Goal: Information Seeking & Learning: Learn about a topic

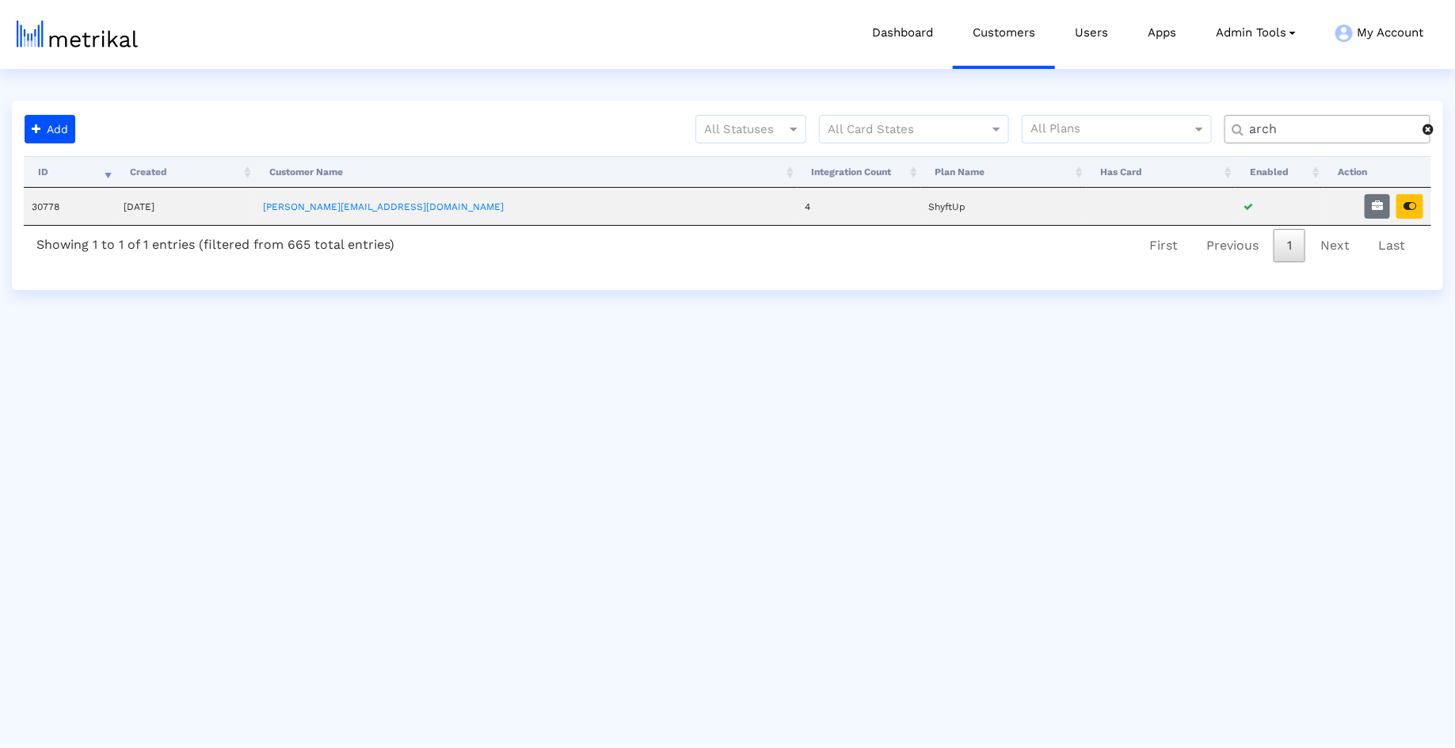
click at [1302, 125] on input "arch" at bounding box center [1330, 129] width 185 height 17
type input "nurx"
click at [1379, 207] on icon "button" at bounding box center [1377, 205] width 11 height 11
select select "1: 1"
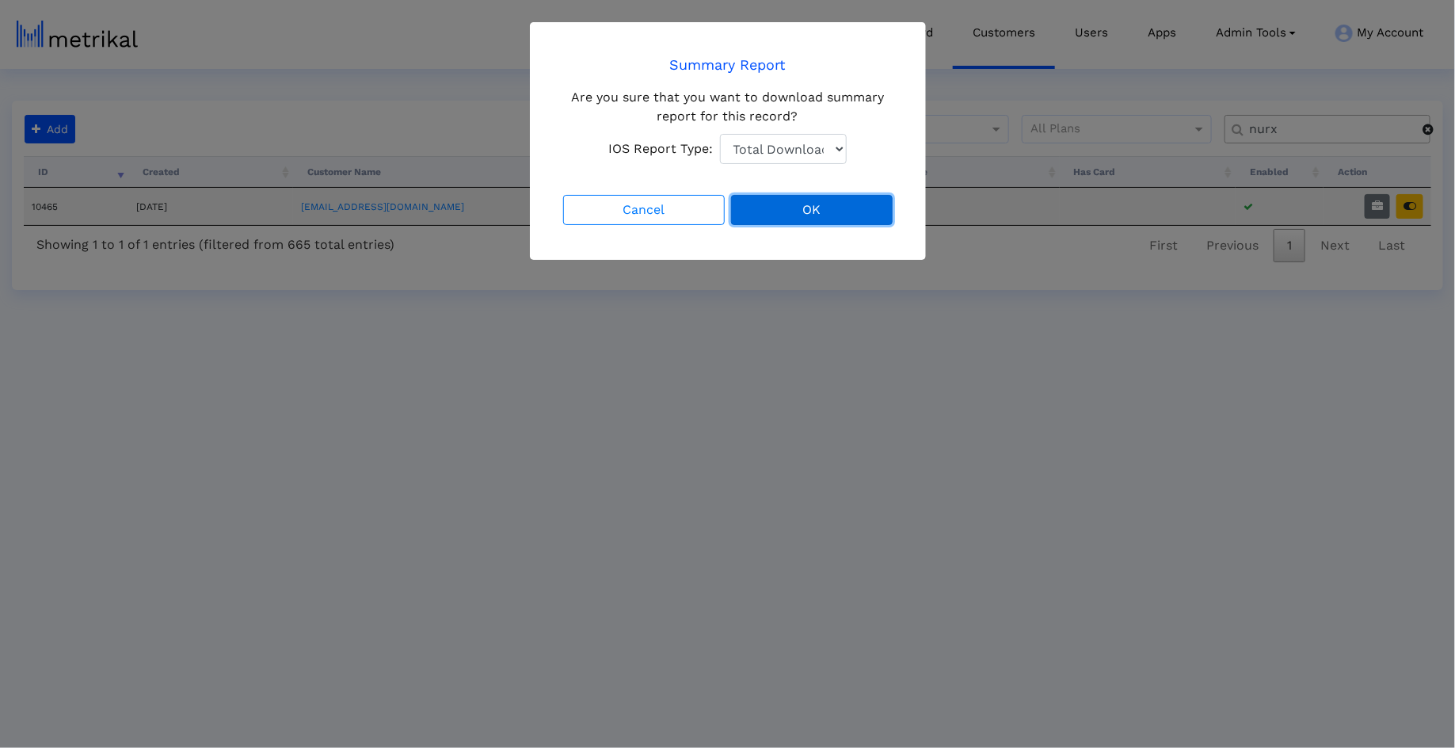
click at [806, 215] on button "OK" at bounding box center [812, 210] width 162 height 30
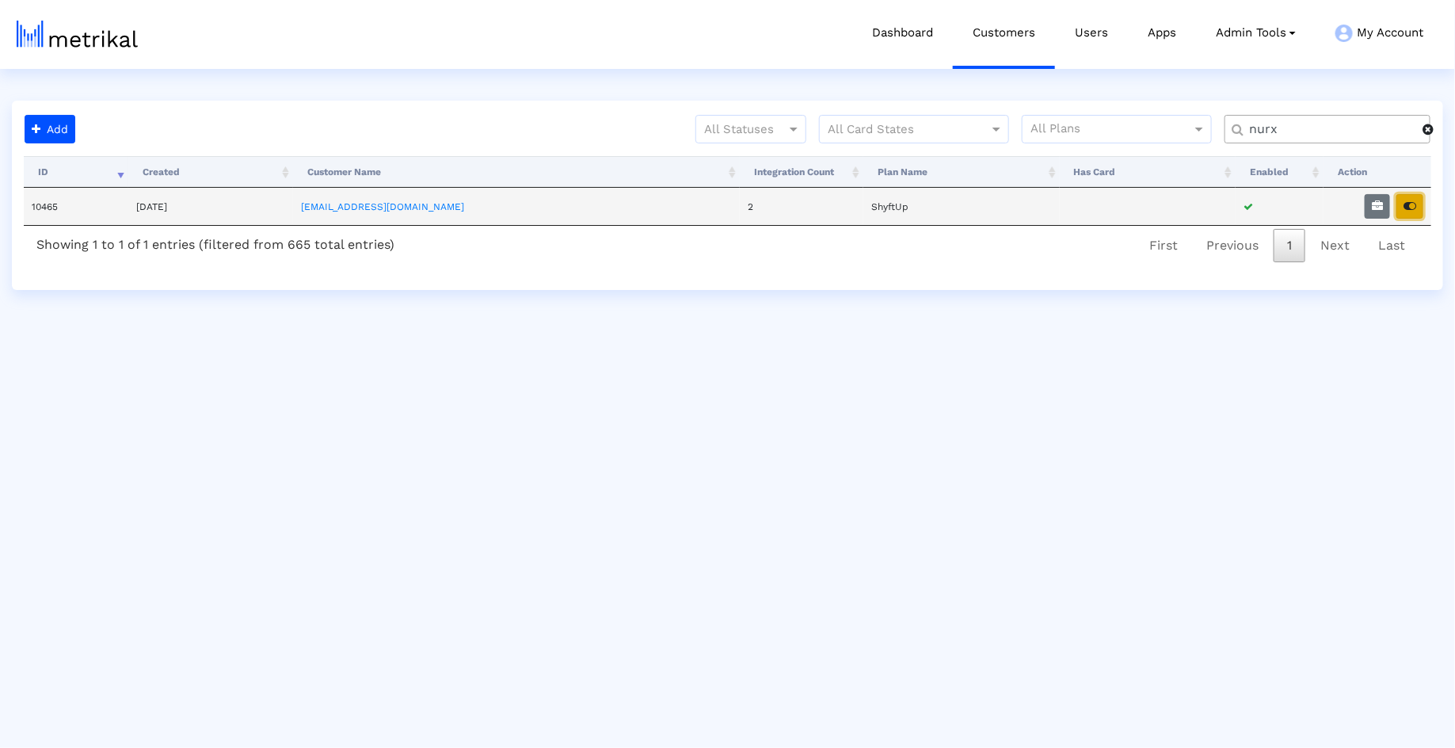
click at [1408, 207] on icon "button" at bounding box center [1409, 205] width 13 height 11
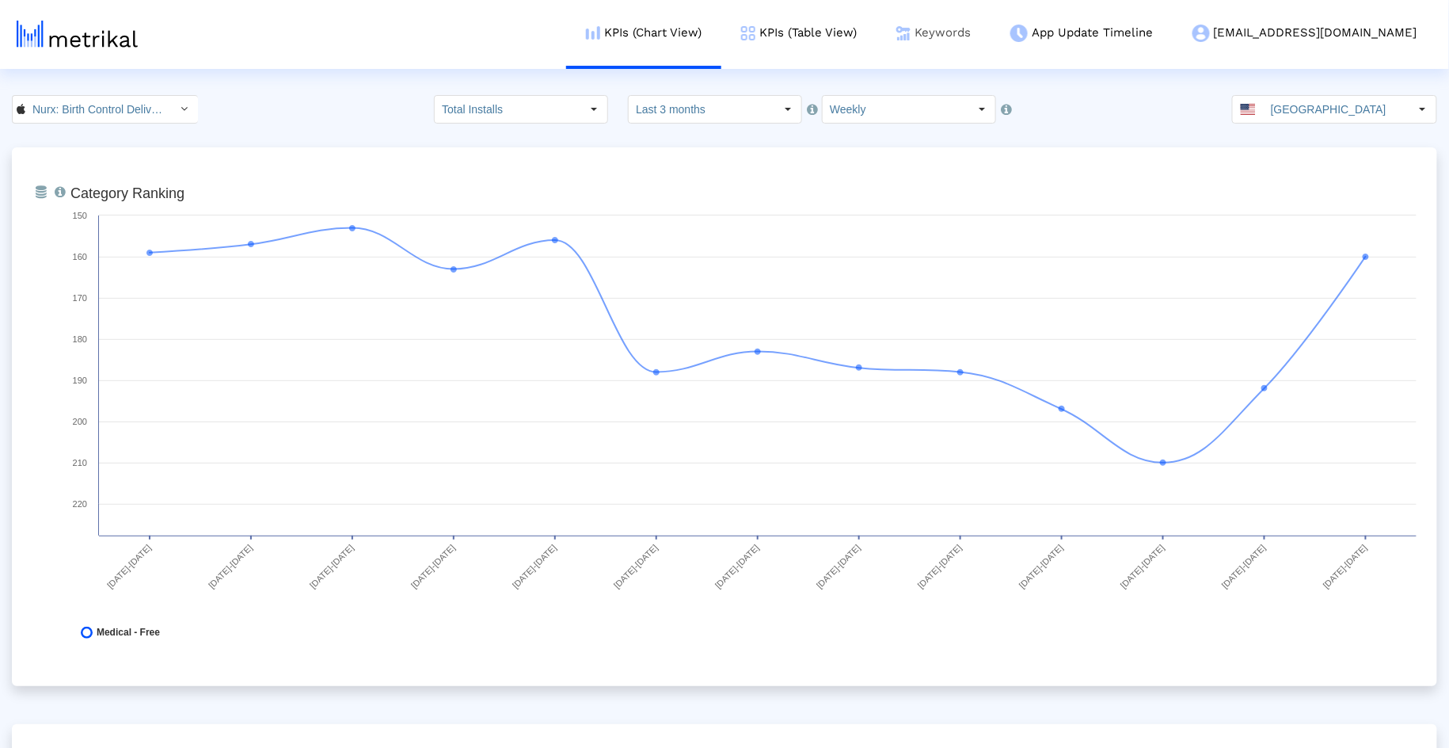
click at [991, 34] on link "Keywords" at bounding box center [934, 33] width 114 height 66
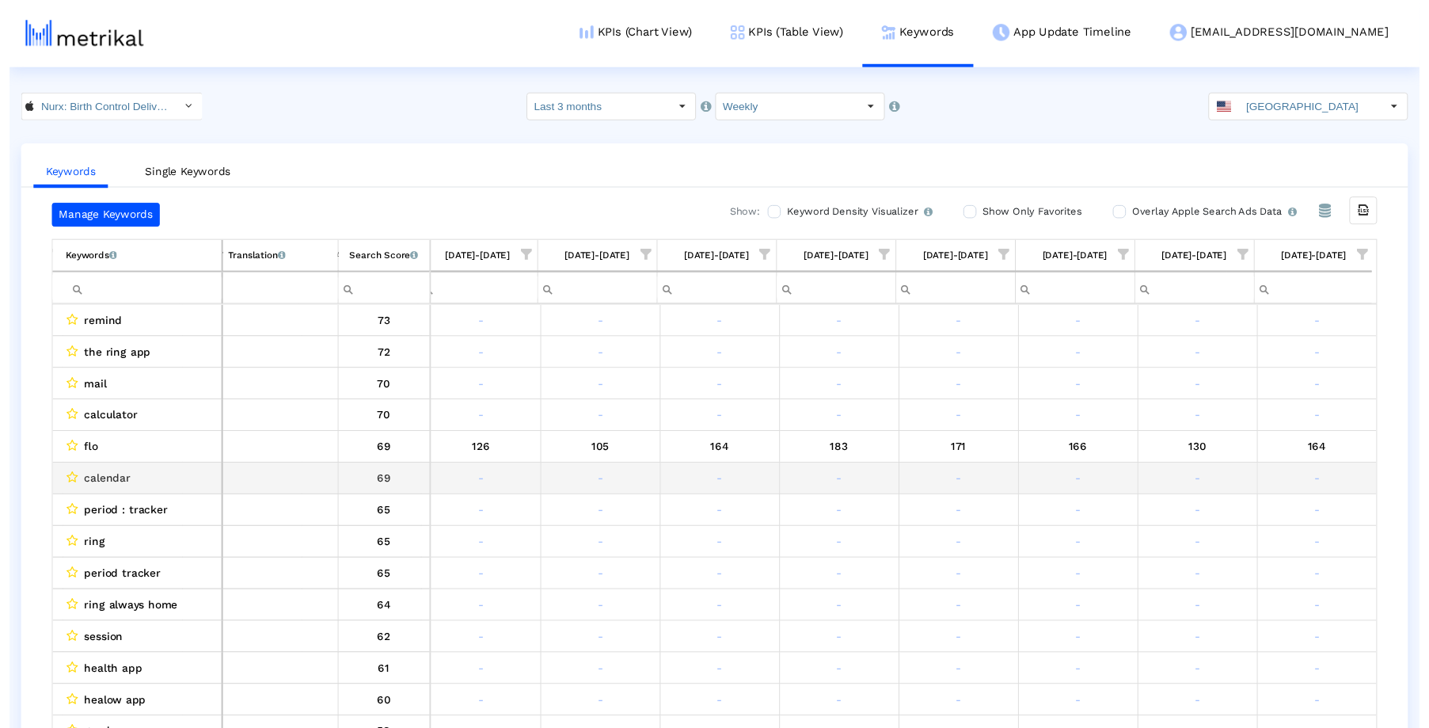
scroll to position [0, 627]
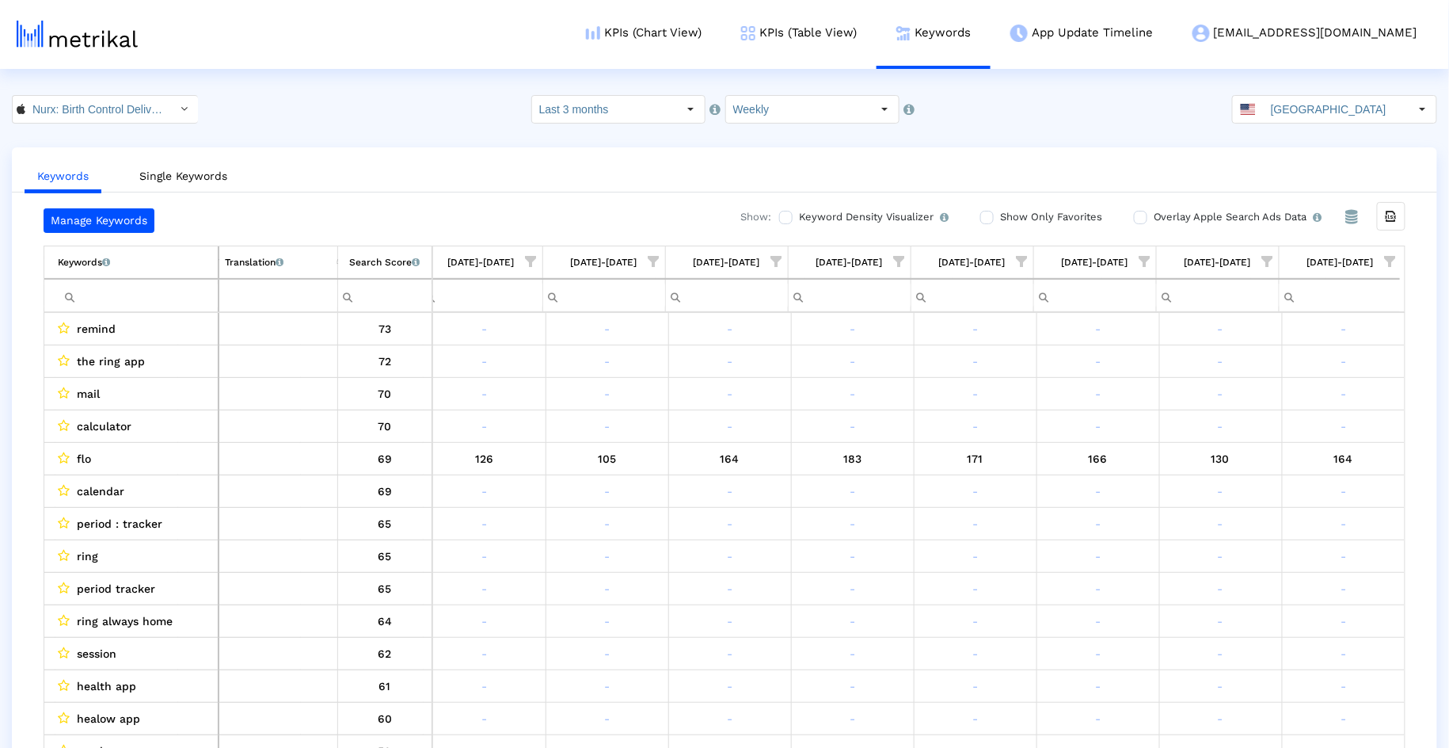
click at [1025, 219] on label "Show Only Favorites" at bounding box center [1049, 216] width 106 height 17
click at [991, 219] on input "Show Only Favorites" at bounding box center [985, 217] width 10 height 10
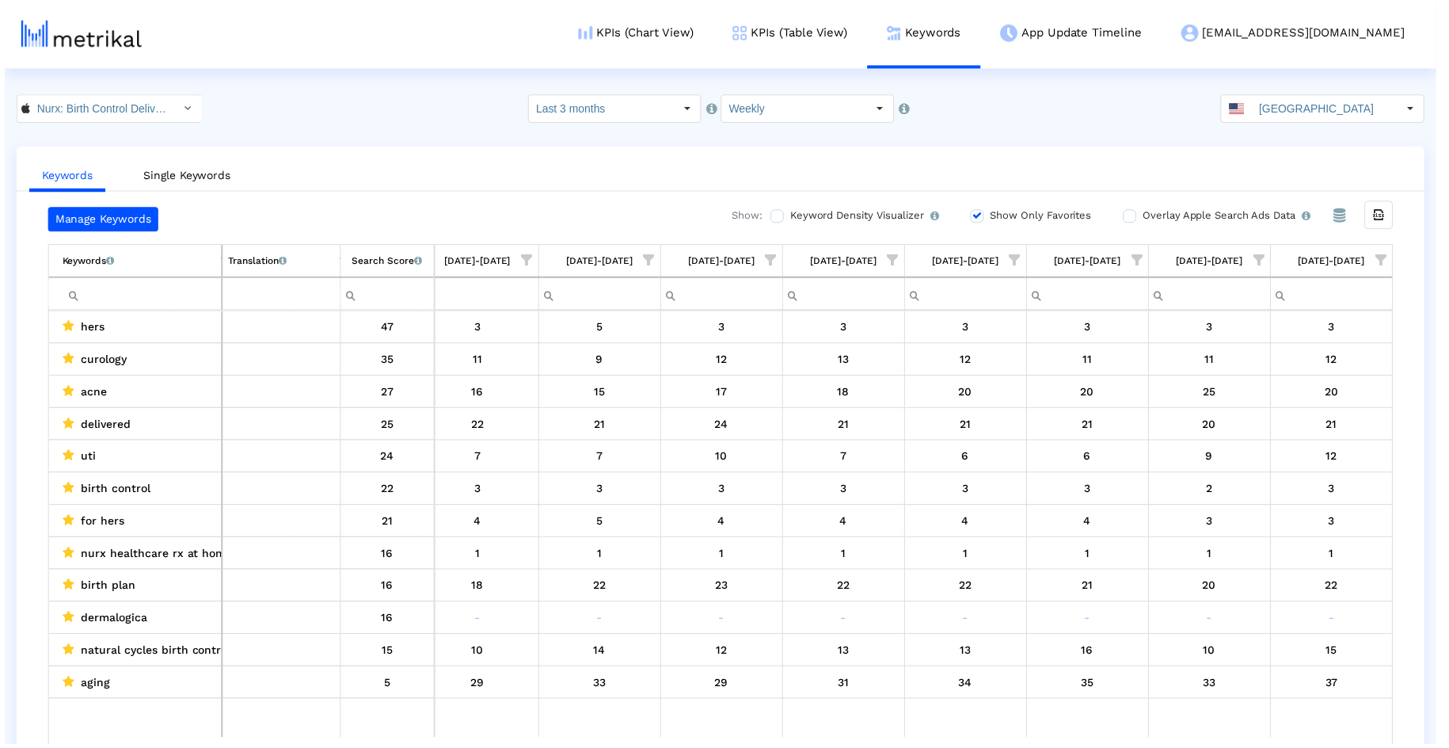
scroll to position [0, 622]
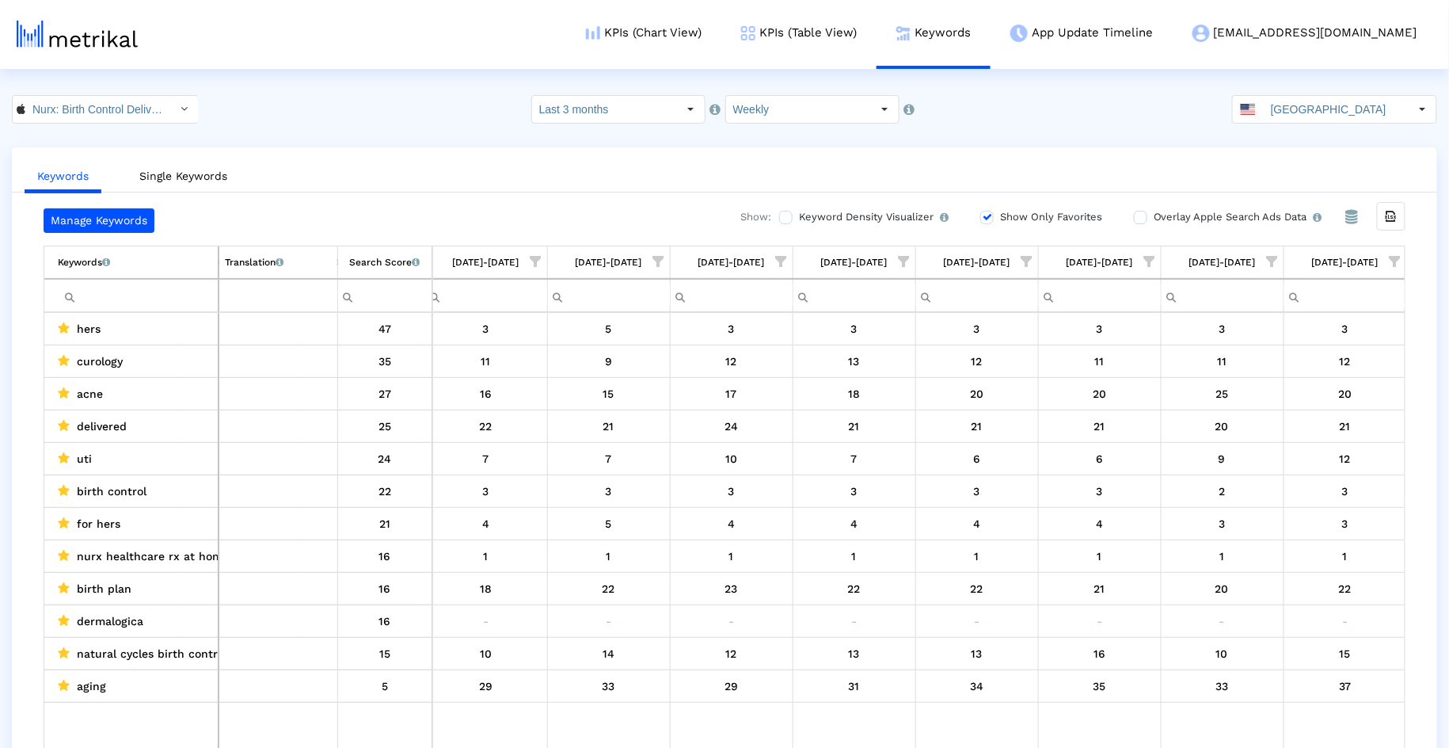
click at [994, 216] on div "Show Only Favorites" at bounding box center [1053, 220] width 146 height 25
click at [982, 213] on input "Show Only Favorites" at bounding box center [985, 217] width 10 height 10
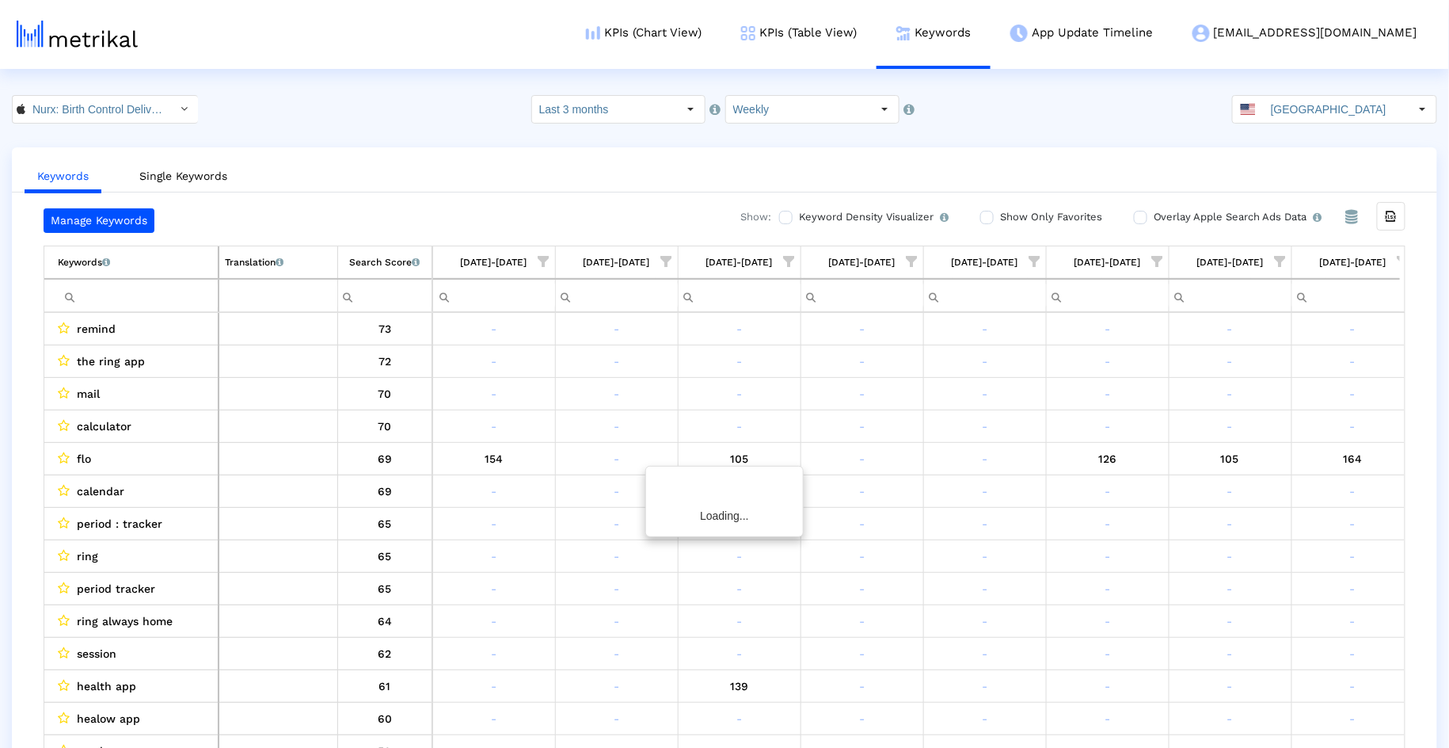
scroll to position [0, 626]
click at [1271, 256] on span "Show filter options for column '08/17/25-08/23/25'" at bounding box center [1267, 261] width 11 height 11
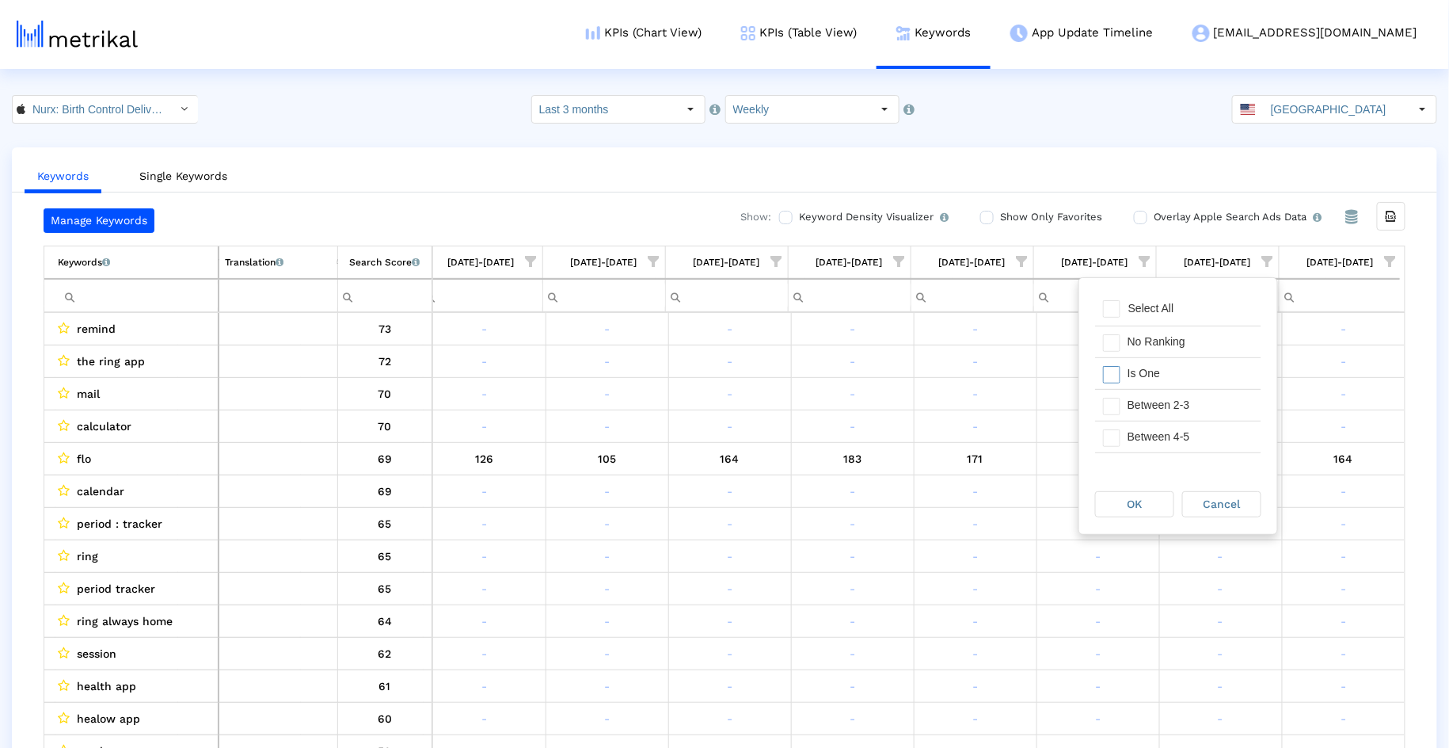
click at [1160, 369] on div "Is One" at bounding box center [1191, 373] width 142 height 31
click at [1135, 504] on span "OK" at bounding box center [1135, 503] width 15 height 13
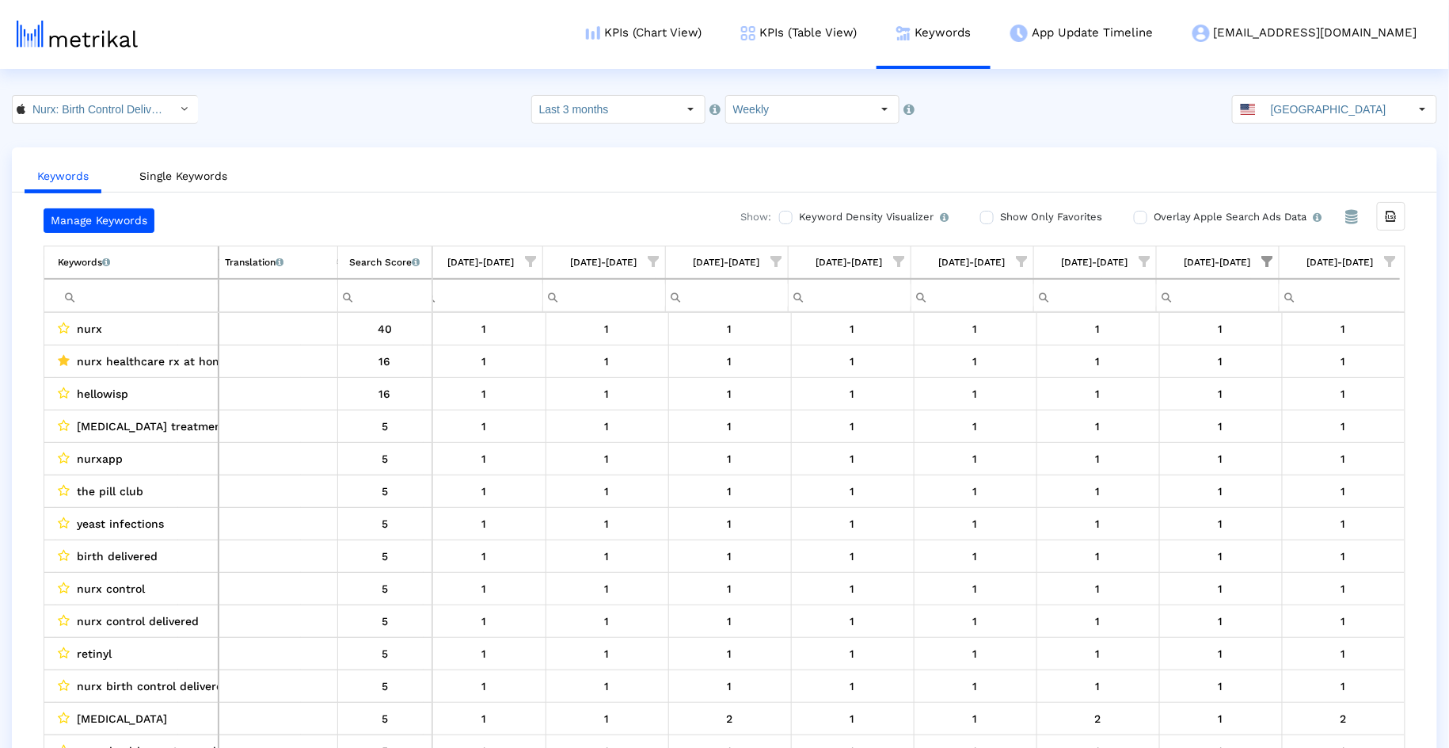
click at [1393, 260] on span "Show filter options for column '08/24/25-08/30/25'" at bounding box center [1390, 261] width 11 height 11
drag, startPoint x: 1259, startPoint y: 309, endPoint x: 1257, endPoint y: 341, distance: 32.6
click at [1260, 308] on div "Select All" at bounding box center [1274, 308] width 62 height 13
click at [1253, 383] on div "Is One" at bounding box center [1313, 373] width 142 height 31
click at [1255, 504] on span "OK" at bounding box center [1257, 503] width 15 height 13
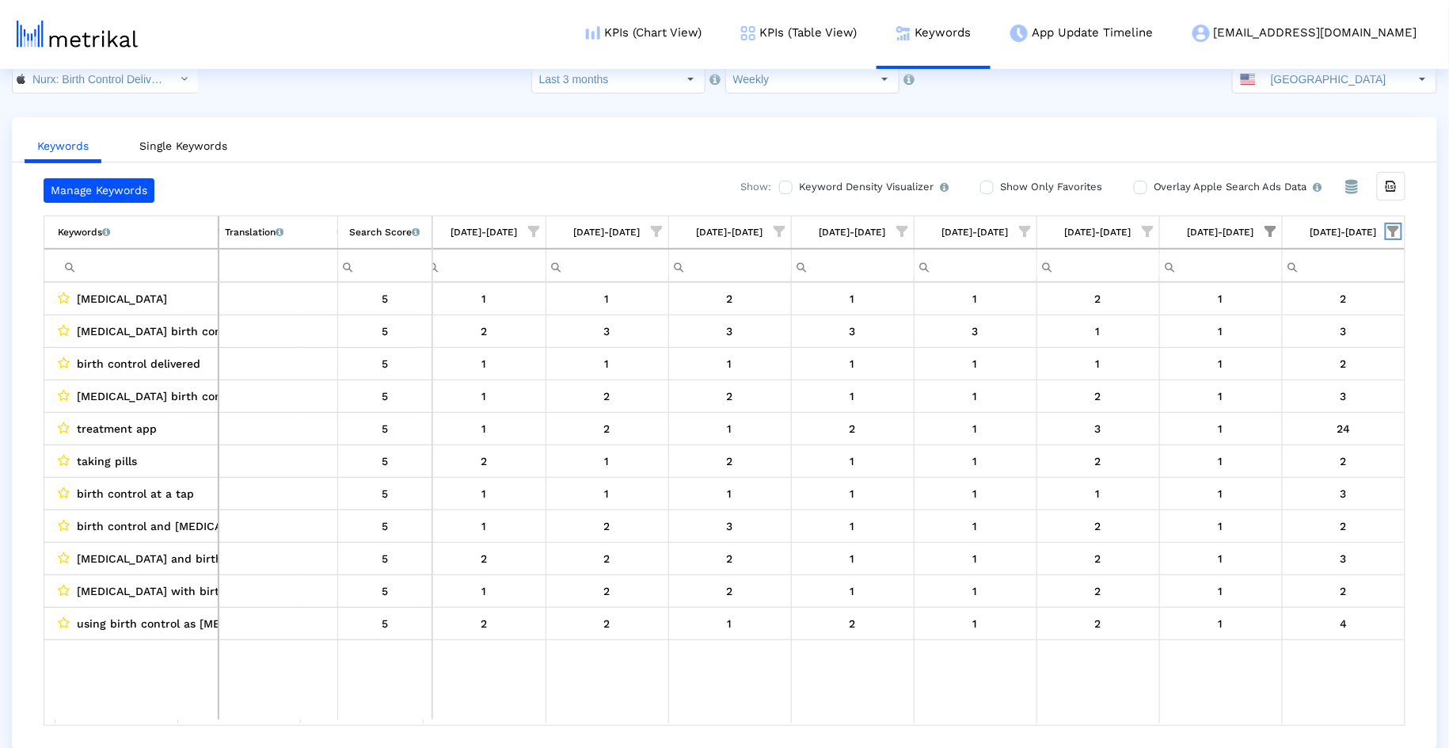
scroll to position [0, 622]
click at [1269, 228] on span "Show filter options for column '08/17/25-08/23/25'" at bounding box center [1272, 231] width 11 height 11
click at [1151, 280] on div "Select All" at bounding box center [1156, 278] width 62 height 13
click at [1132, 477] on span "OK" at bounding box center [1139, 473] width 15 height 13
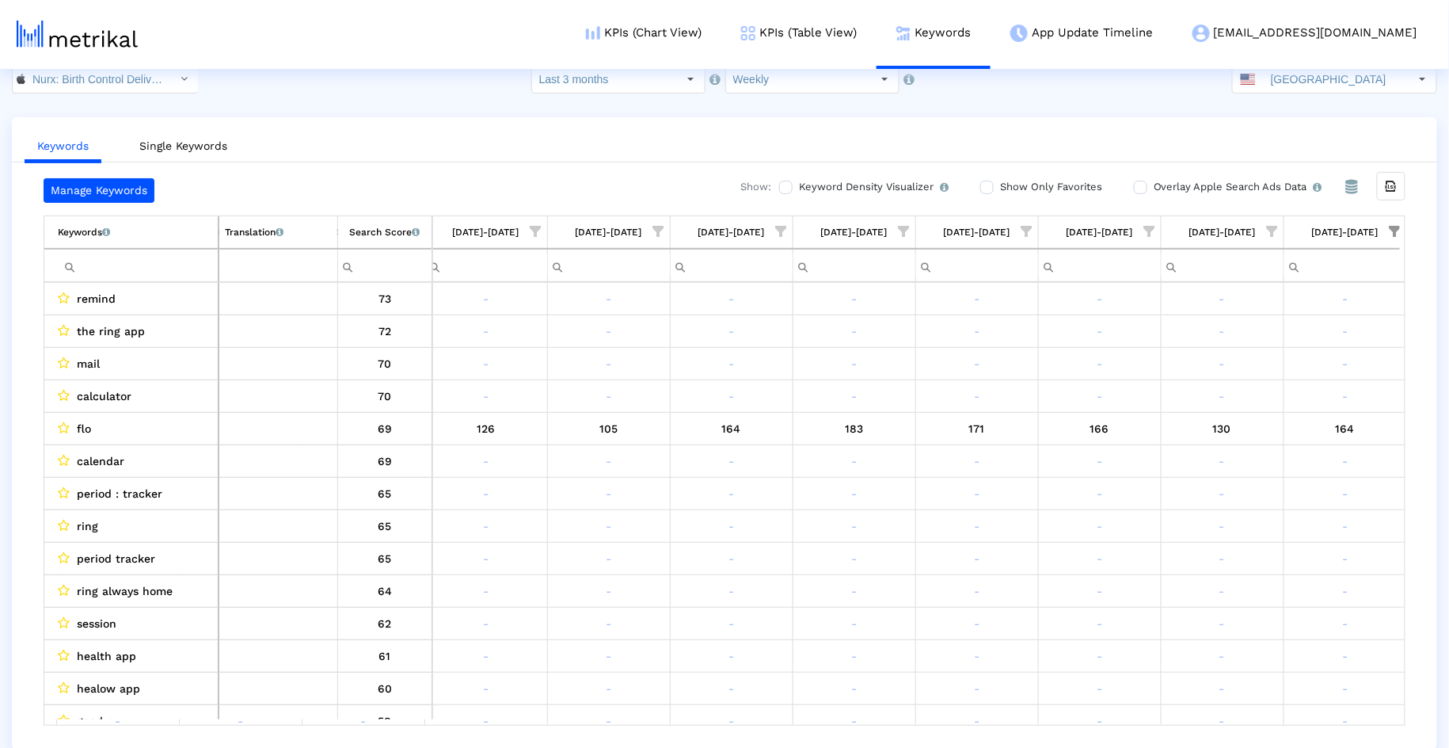
click at [1390, 231] on span "Show filter options for column '08/24/25-08/30/25'" at bounding box center [1395, 231] width 11 height 11
click at [1276, 279] on div "Select All" at bounding box center [1279, 278] width 62 height 13
click at [1277, 279] on div "Select All" at bounding box center [1279, 278] width 62 height 13
click at [1273, 316] on div "No Ranking" at bounding box center [1318, 311] width 142 height 31
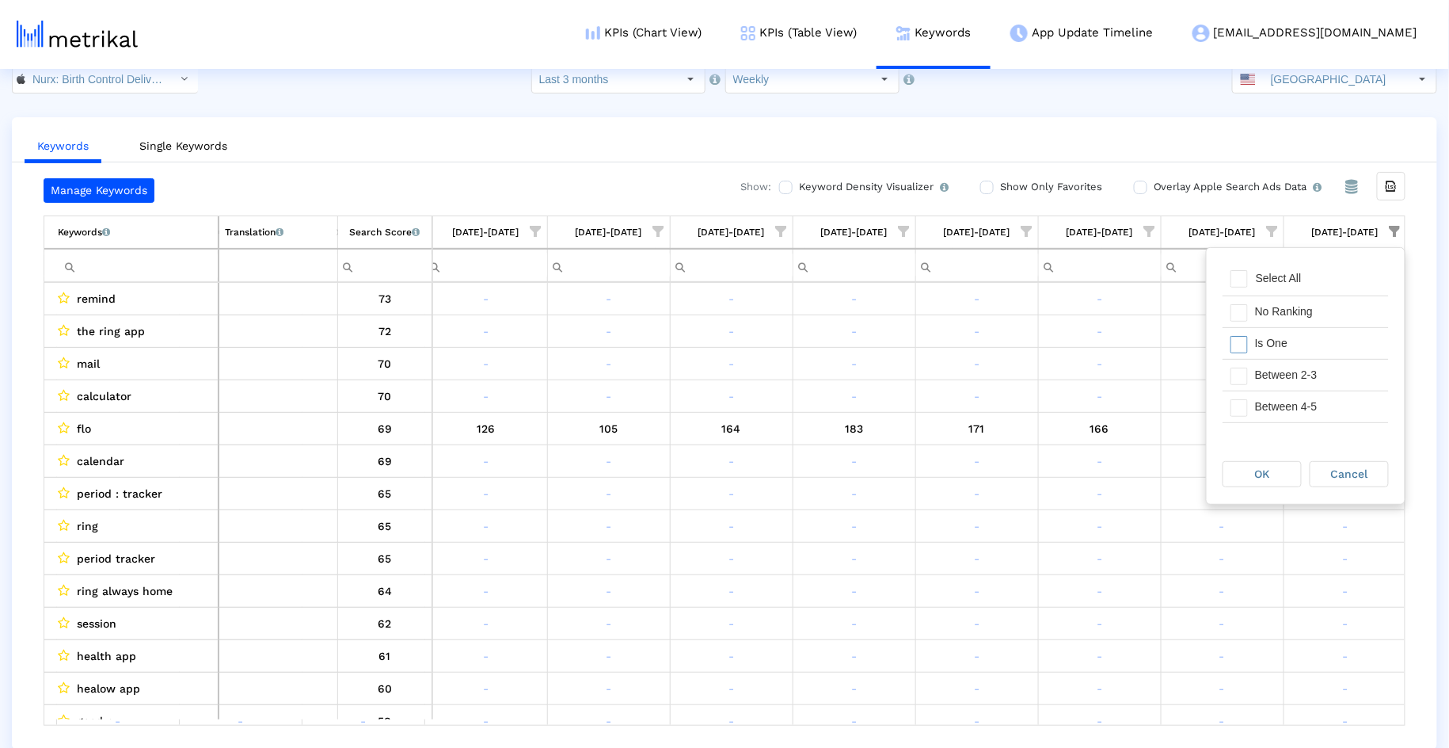
click at [1273, 340] on div "Is One" at bounding box center [1318, 343] width 142 height 31
click at [1272, 372] on div "Between 2-3" at bounding box center [1318, 375] width 142 height 31
click at [1270, 416] on div "Between 4-5" at bounding box center [1318, 406] width 142 height 31
click at [1269, 417] on div "Between 11-20" at bounding box center [1318, 432] width 142 height 31
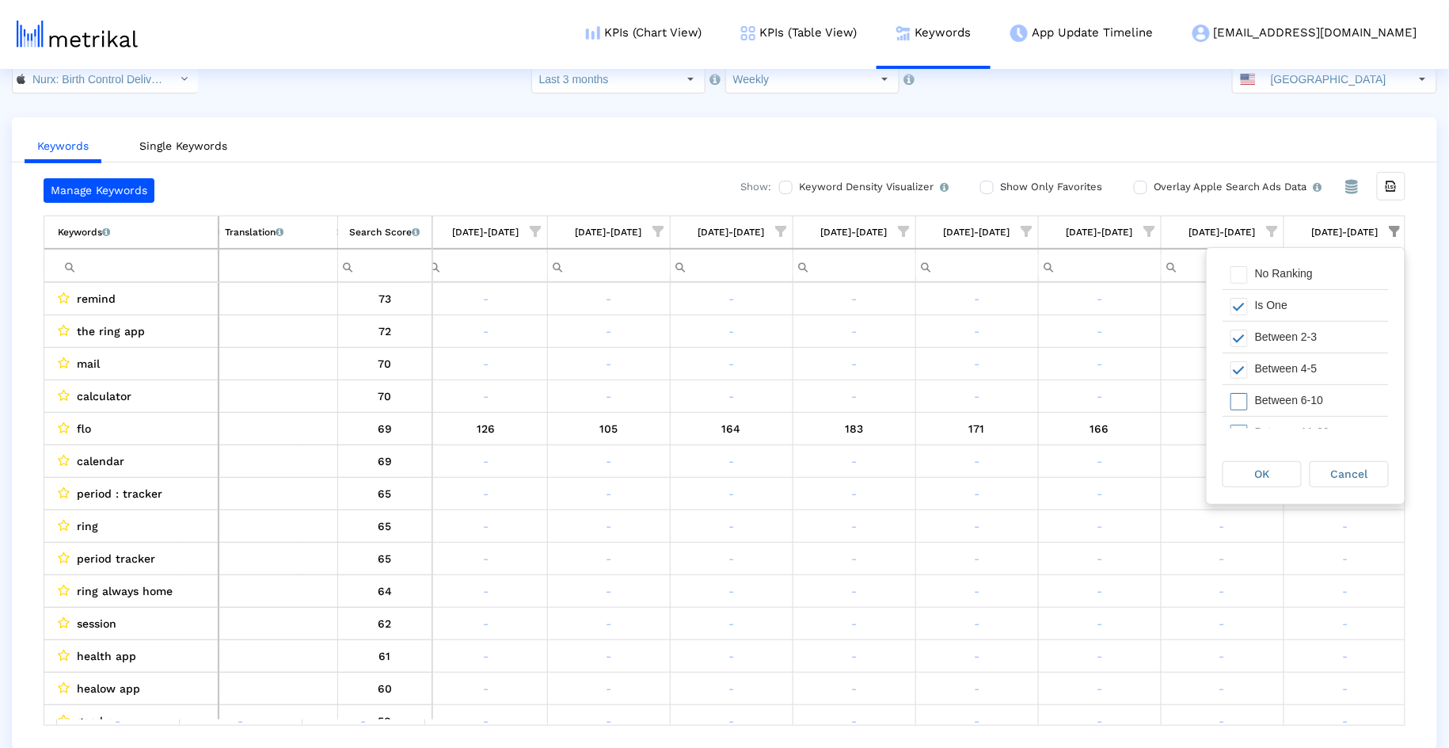
click at [1269, 398] on div "Between 6-10" at bounding box center [1318, 400] width 142 height 31
click at [1269, 422] on div "Between 11-20" at bounding box center [1318, 432] width 142 height 31
click at [1269, 462] on div "OK" at bounding box center [1262, 474] width 78 height 25
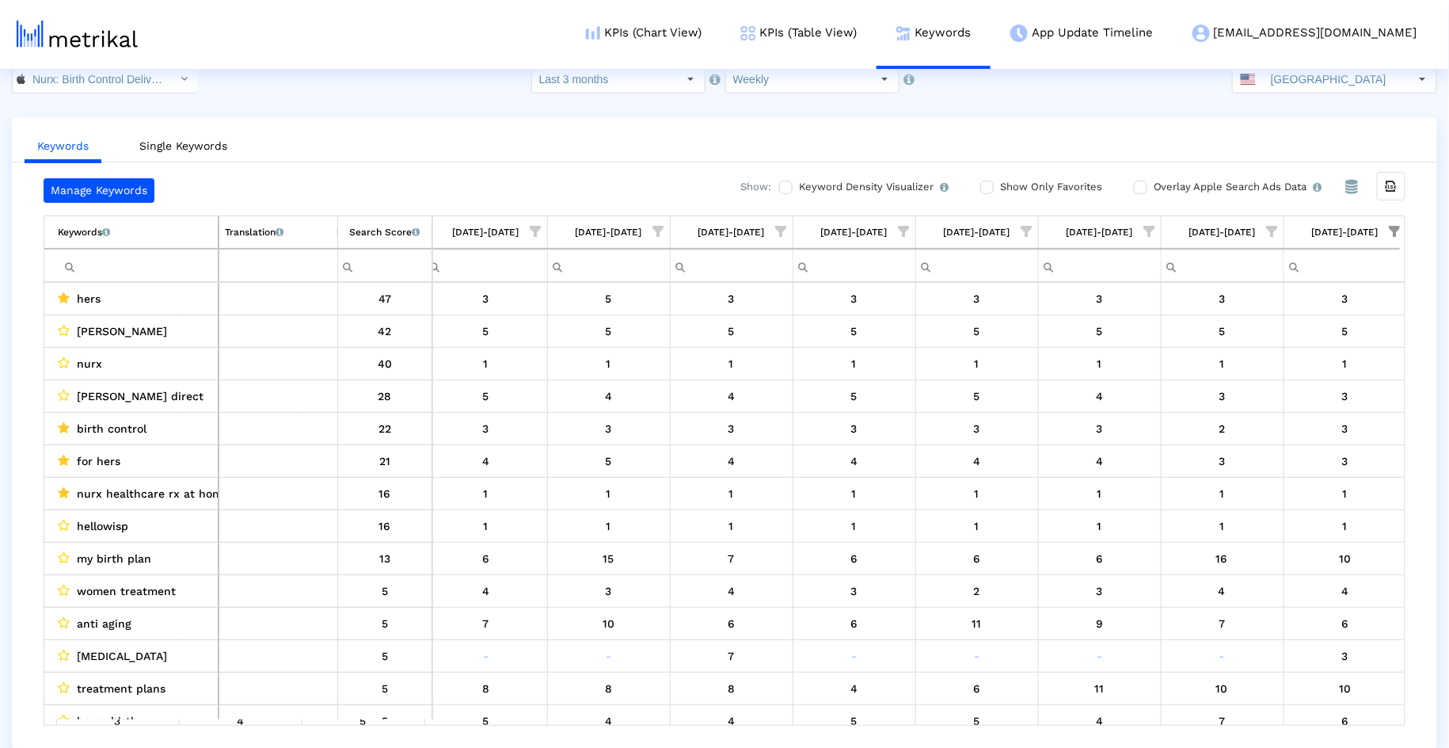
click at [470, 154] on ul "Keywords Single Keywords" at bounding box center [724, 143] width 1425 height 37
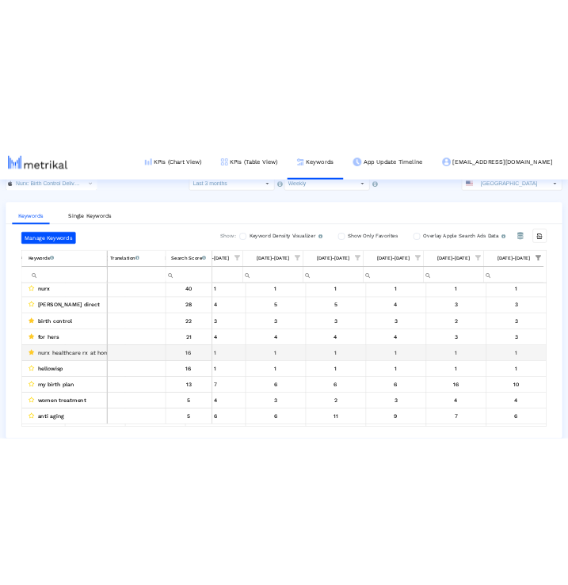
scroll to position [74, 0]
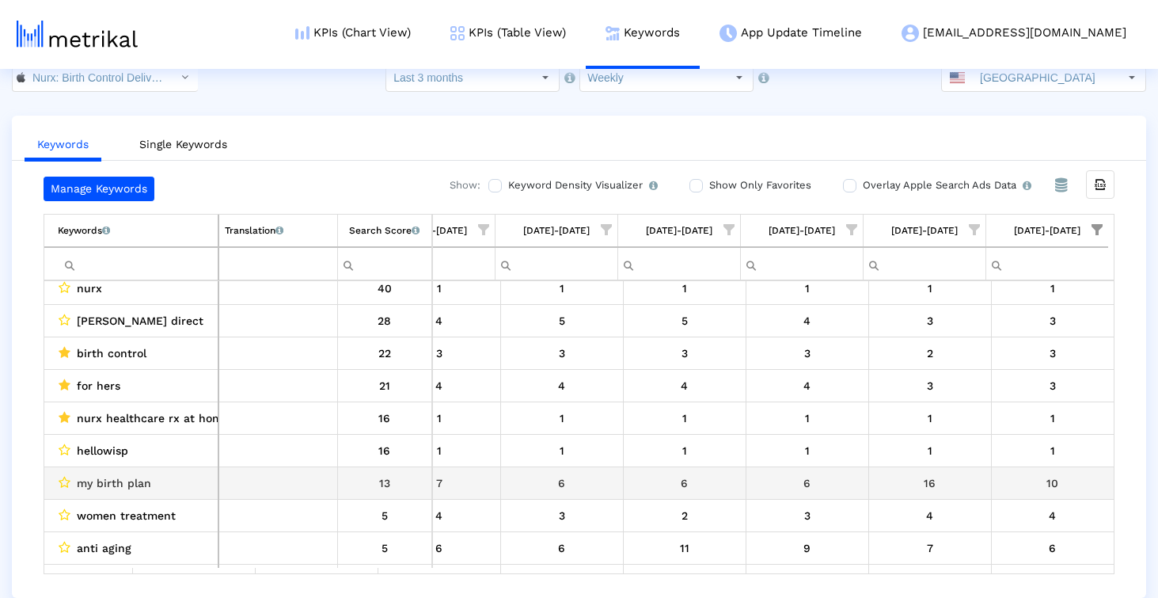
click at [153, 477] on div "my birth plan" at bounding box center [135, 483] width 154 height 21
copy span "my birth plan"
click at [153, 478] on div "my birth plan" at bounding box center [135, 483] width 154 height 21
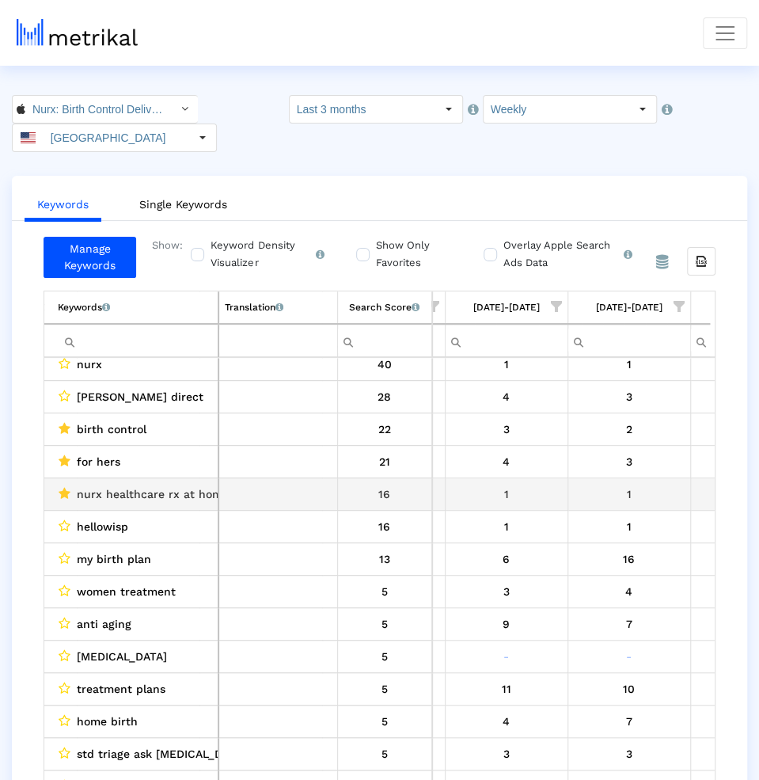
scroll to position [0, 1255]
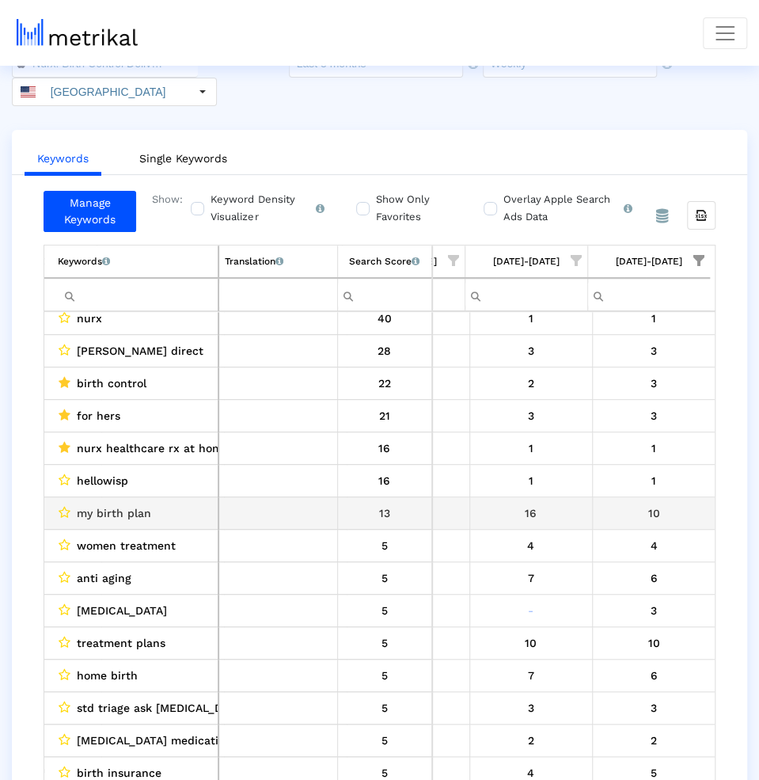
click at [592, 497] on td "10" at bounding box center [653, 513] width 123 height 32
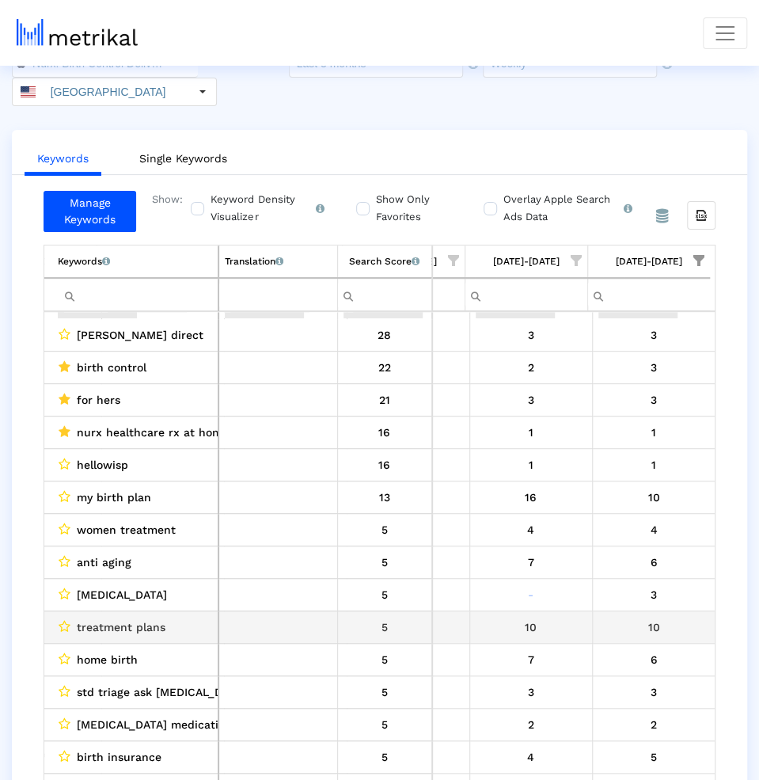
scroll to position [112, 1318]
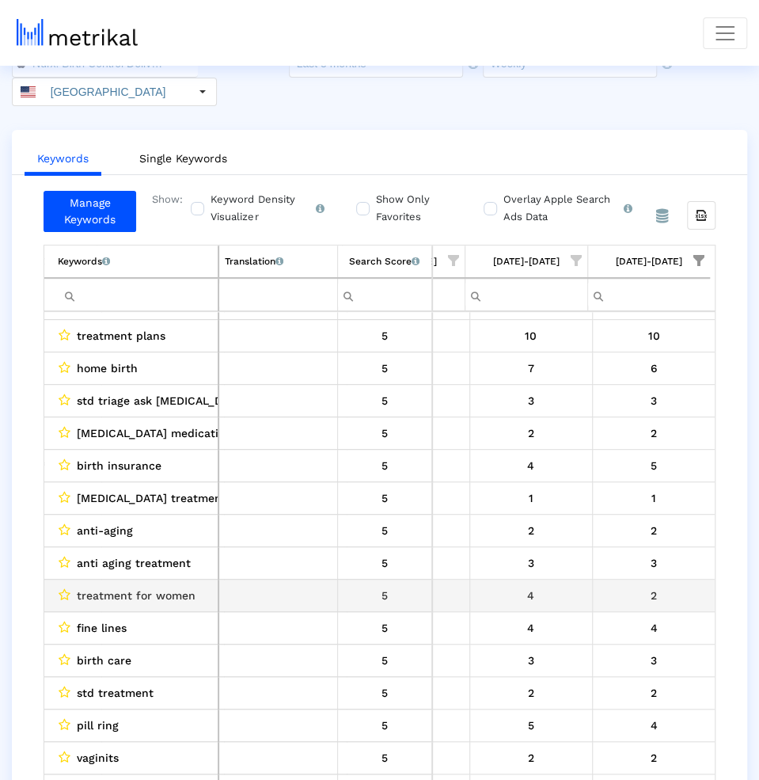
click at [98, 585] on span "treatment for women" at bounding box center [136, 595] width 119 height 21
drag, startPoint x: 98, startPoint y: 555, endPoint x: 176, endPoint y: 555, distance: 77.6
click at [177, 585] on span "treatment for women" at bounding box center [136, 595] width 119 height 21
copy span "treatment for women"
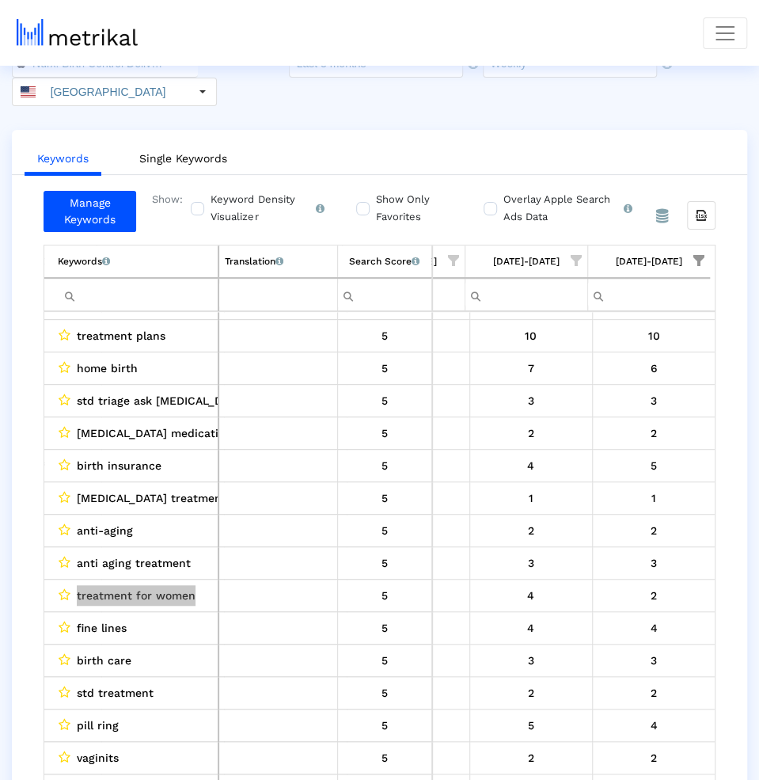
scroll to position [0, 0]
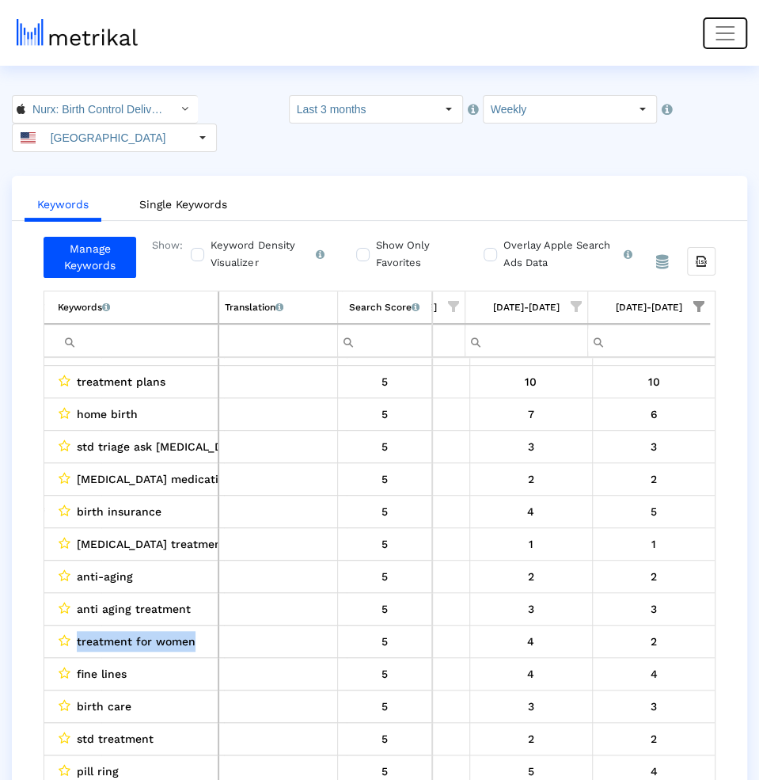
click at [728, 29] on span "Toggle navigation" at bounding box center [725, 33] width 24 height 24
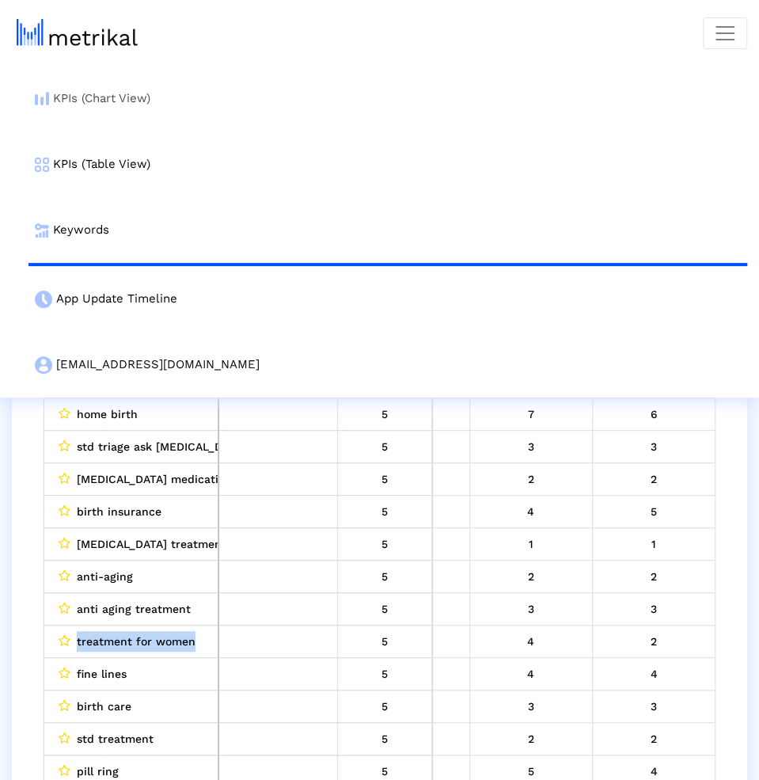
click at [59, 92] on link "KPIs (Chart View)" at bounding box center [388, 99] width 719 height 66
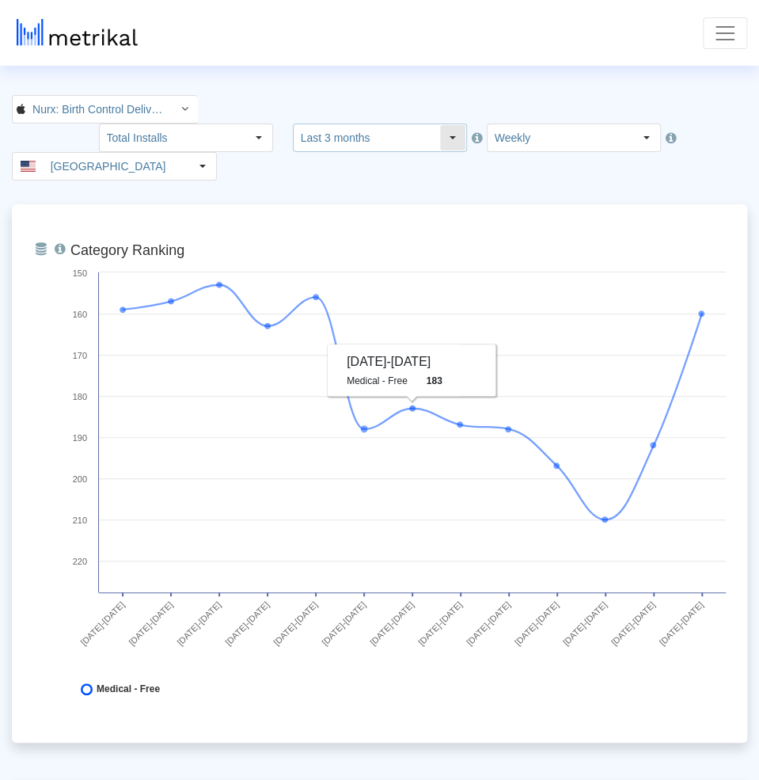
click at [439, 124] on input "Last 3 months" at bounding box center [367, 137] width 146 height 27
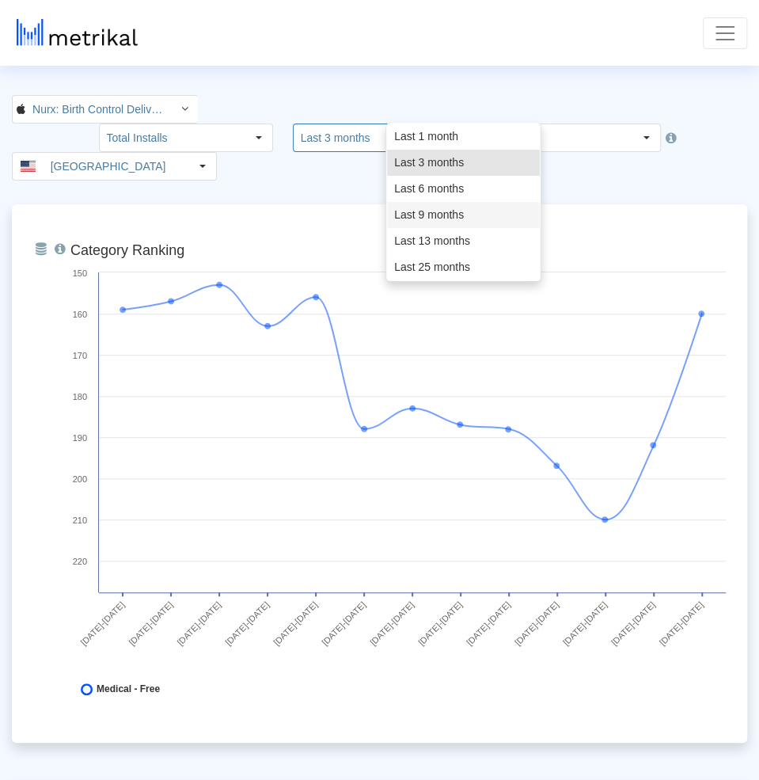
click at [456, 222] on div "Last 9 months" at bounding box center [463, 215] width 153 height 26
type input "Last 9 months"
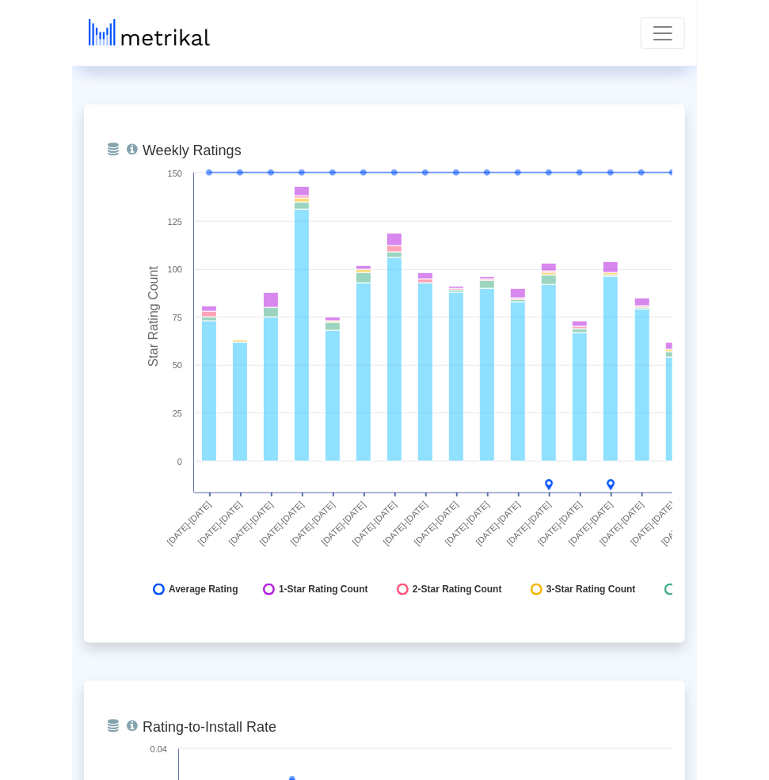
scroll to position [3917, 0]
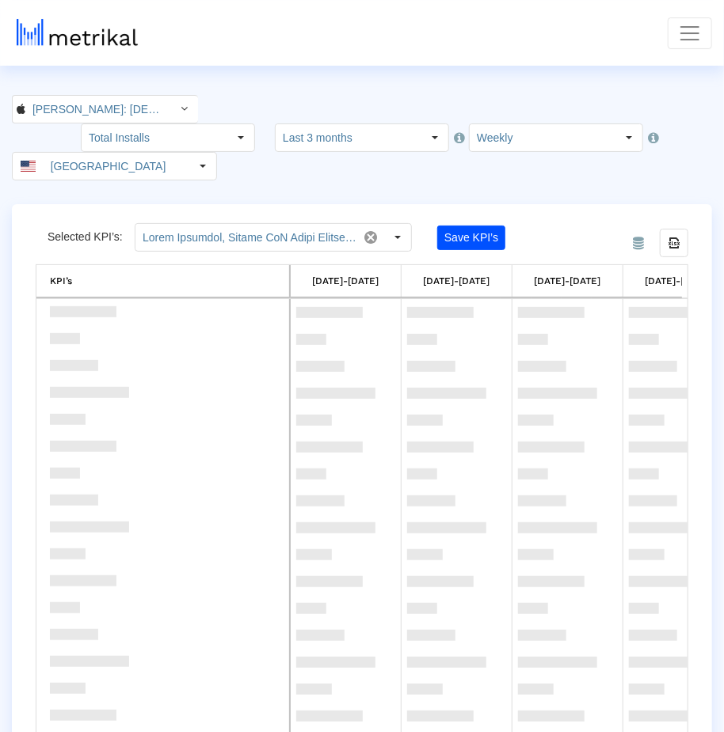
scroll to position [2103, 0]
